Goal: Task Accomplishment & Management: Use online tool/utility

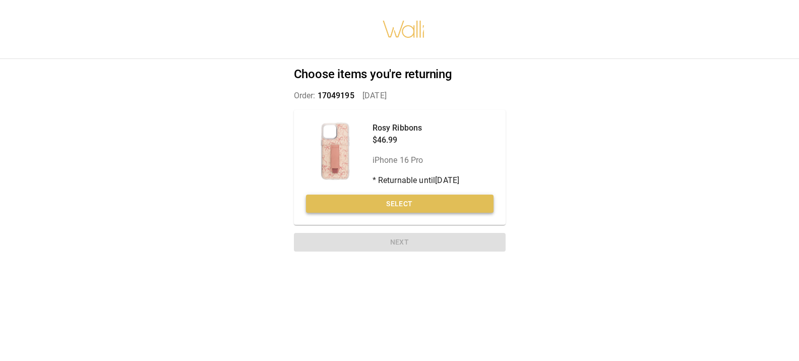
click at [454, 197] on button "Select" at bounding box center [399, 204] width 187 height 19
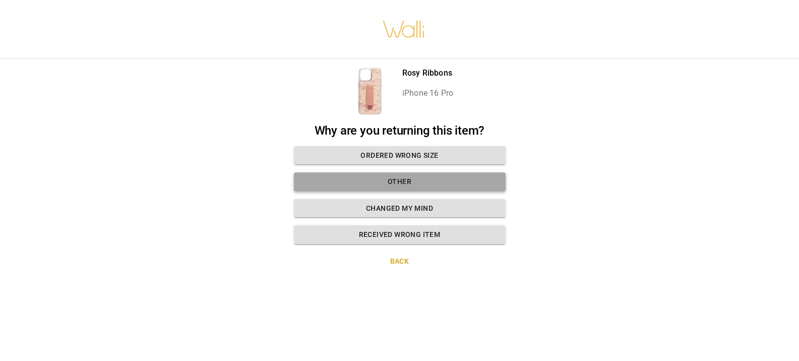
click at [434, 181] on button "Other" at bounding box center [400, 181] width 212 height 19
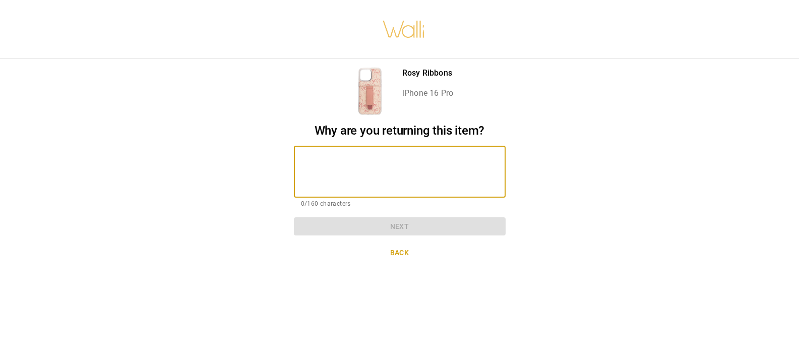
click at [411, 176] on textarea at bounding box center [400, 171] width 198 height 35
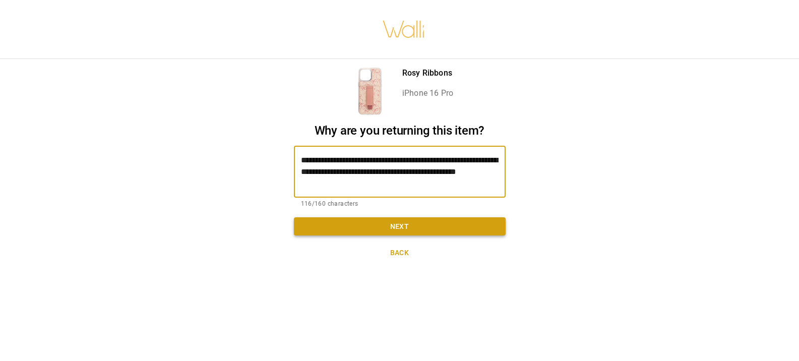
type textarea "**********"
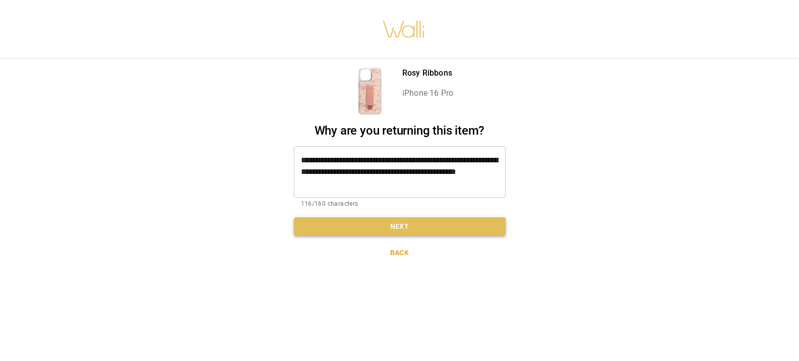
click at [425, 229] on button "Next" at bounding box center [400, 226] width 212 height 19
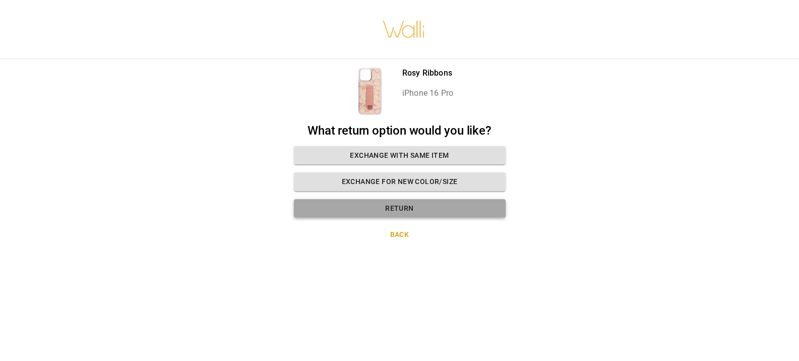
click at [458, 209] on button "Return" at bounding box center [400, 208] width 212 height 19
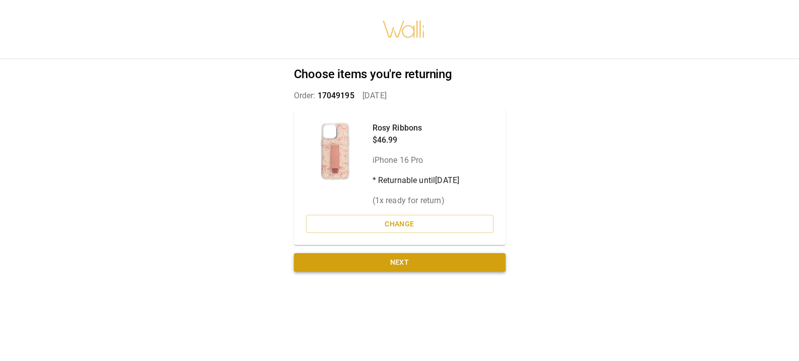
click at [404, 256] on button "Next" at bounding box center [400, 262] width 212 height 19
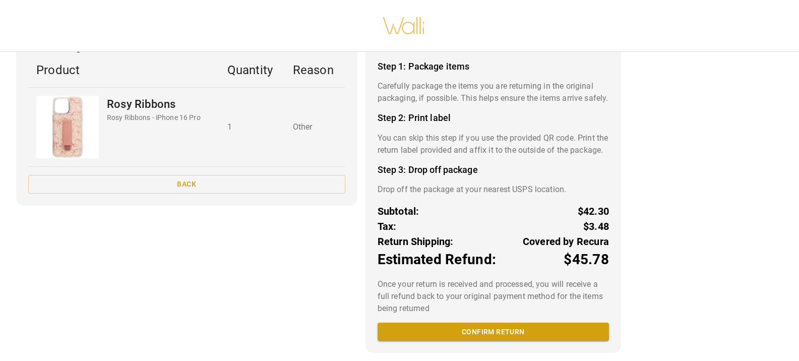
scroll to position [86, 0]
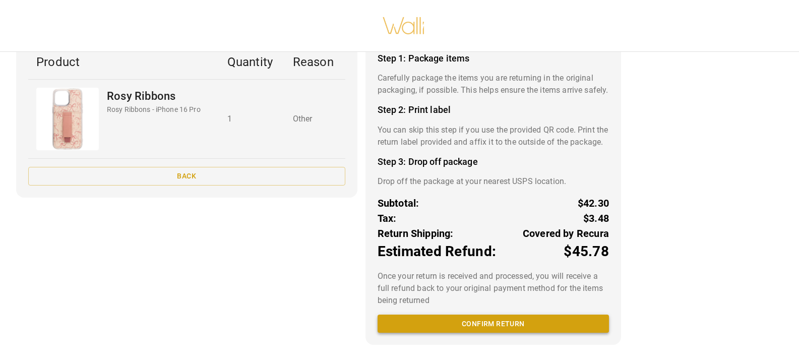
click at [450, 326] on button "Confirm return" at bounding box center [493, 324] width 231 height 19
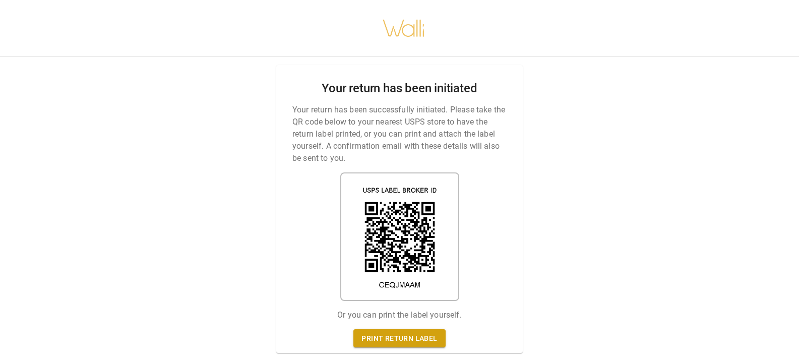
scroll to position [8, 0]
click at [403, 332] on link "Print return label" at bounding box center [399, 338] width 92 height 19
